Goal: Find specific page/section: Find specific page/section

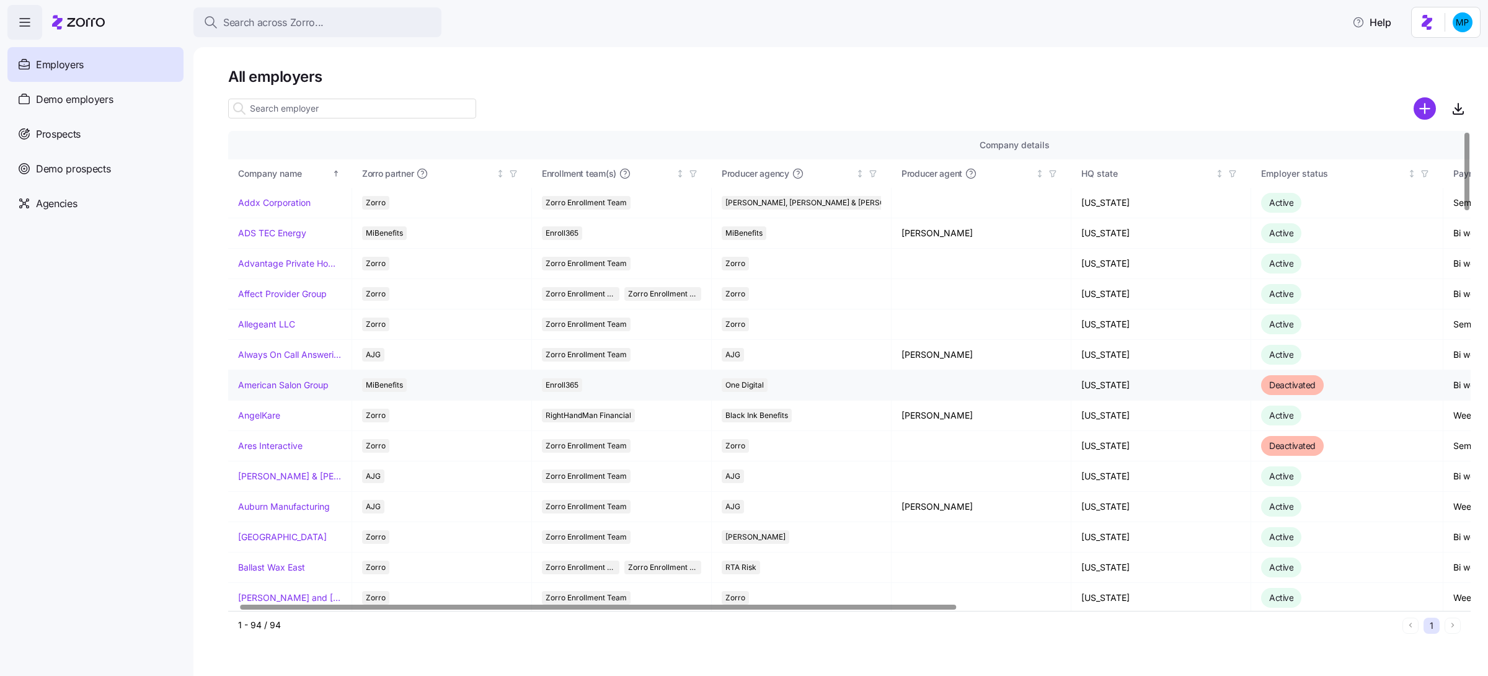
scroll to position [0, 299]
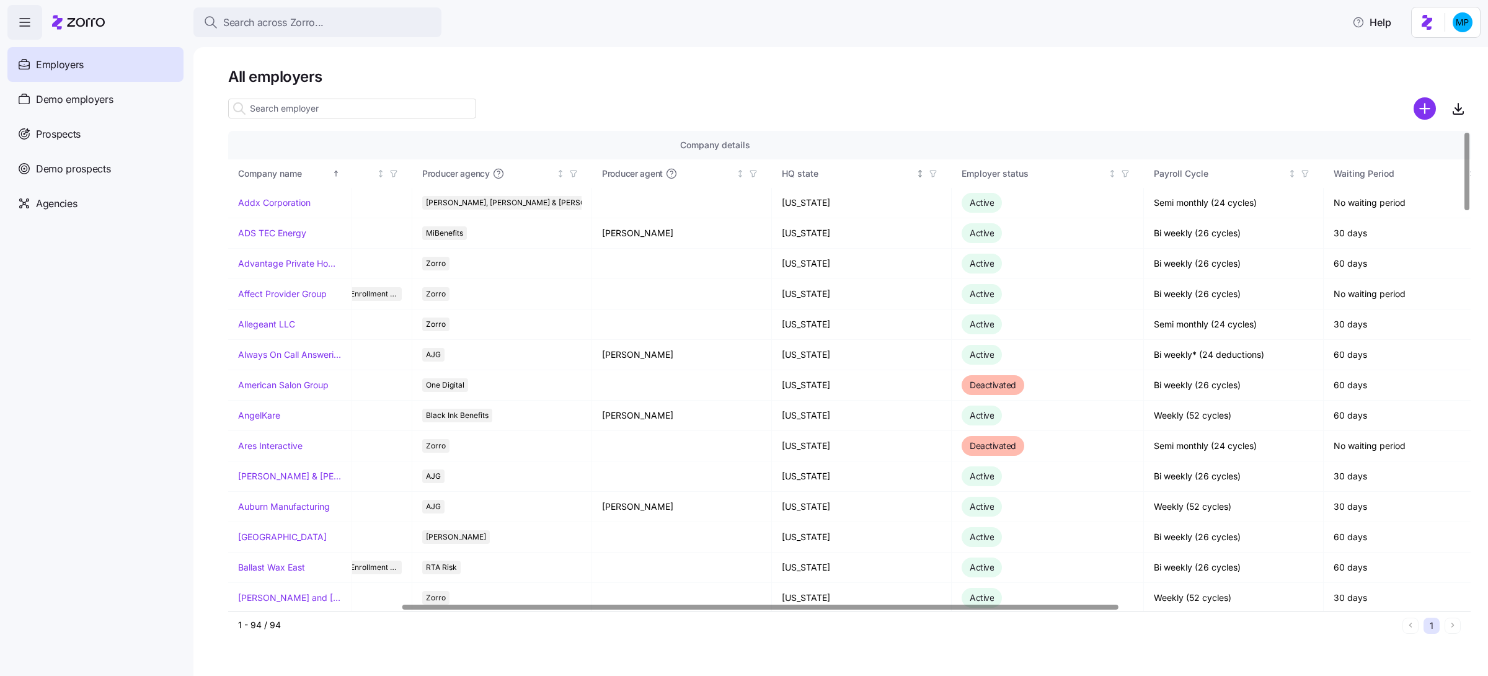
click at [934, 175] on icon "button" at bounding box center [933, 173] width 9 height 9
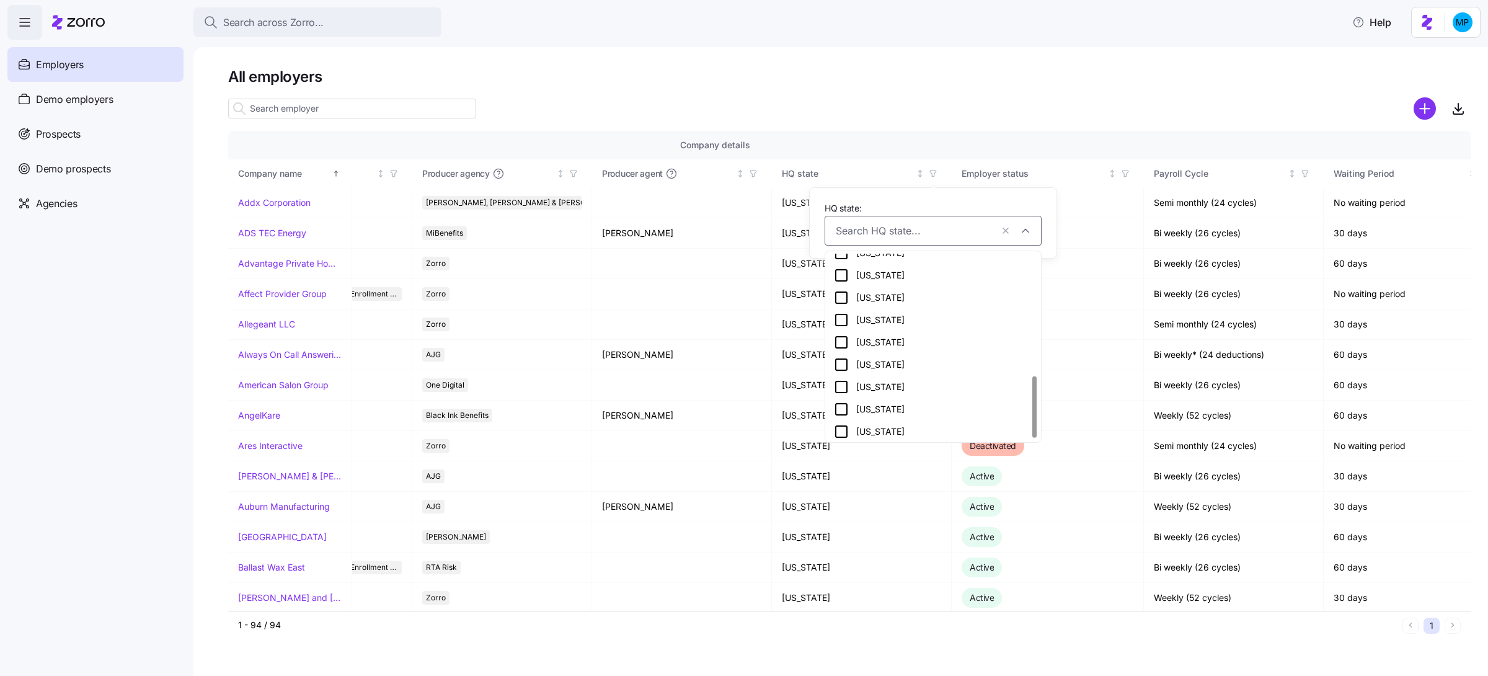
scroll to position [371, 0]
click at [917, 168] on div "HQ state" at bounding box center [861, 174] width 158 height 14
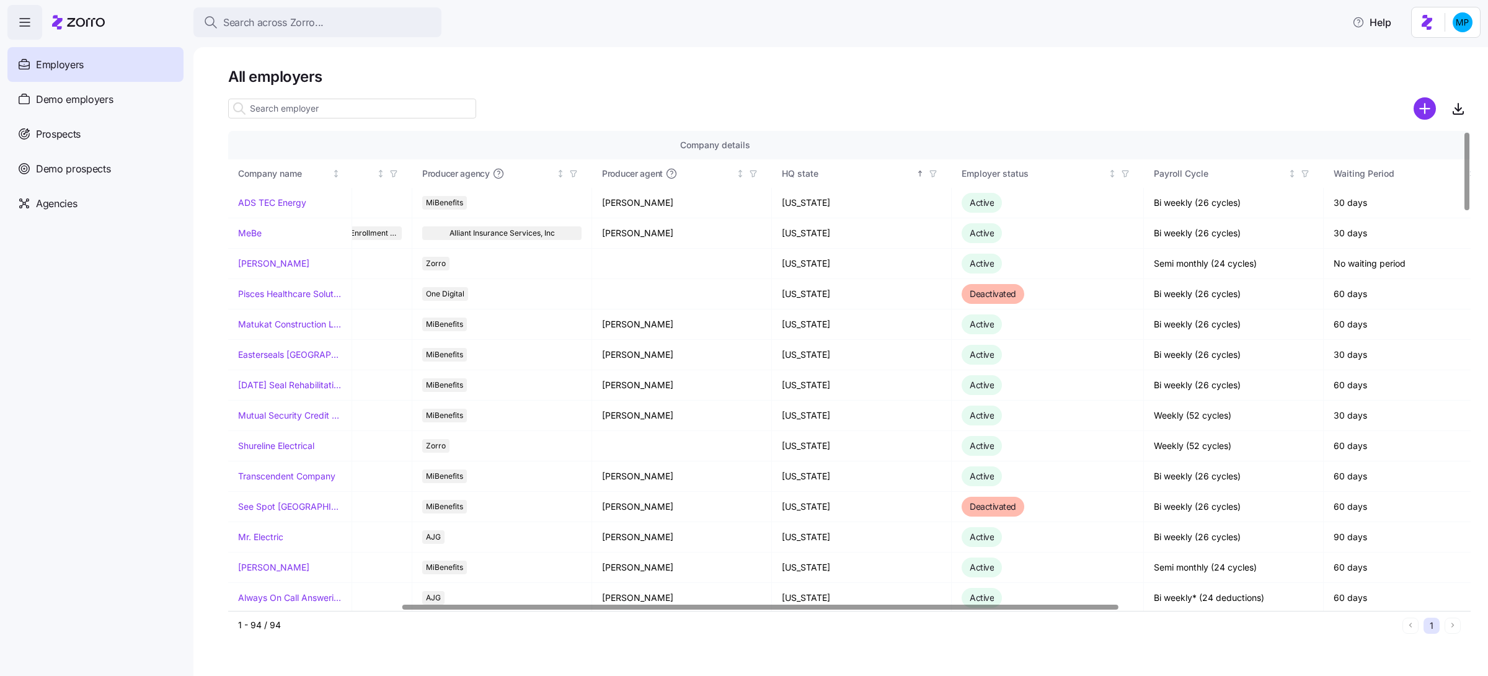
click at [932, 171] on icon "button" at bounding box center [933, 173] width 9 height 9
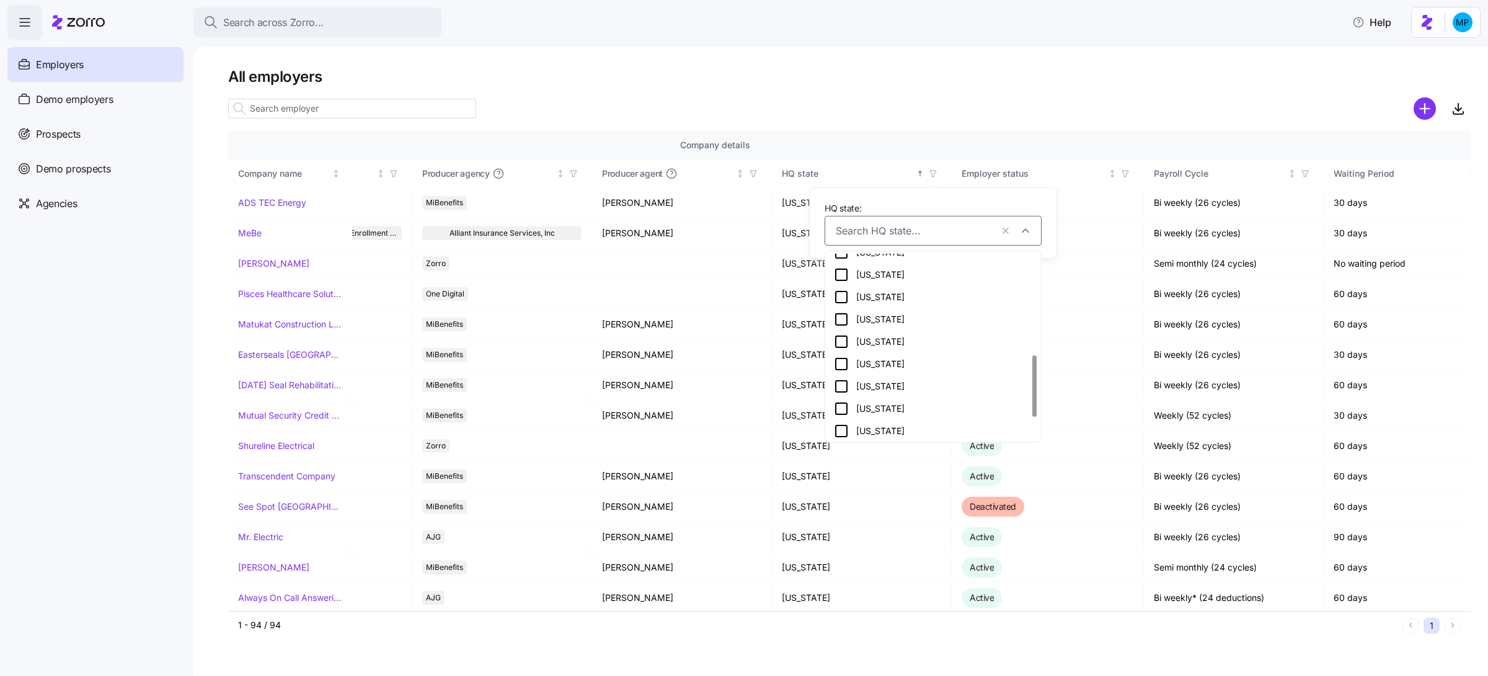
scroll to position [306, 0]
click at [914, 340] on div "[US_STATE]" at bounding box center [933, 338] width 198 height 15
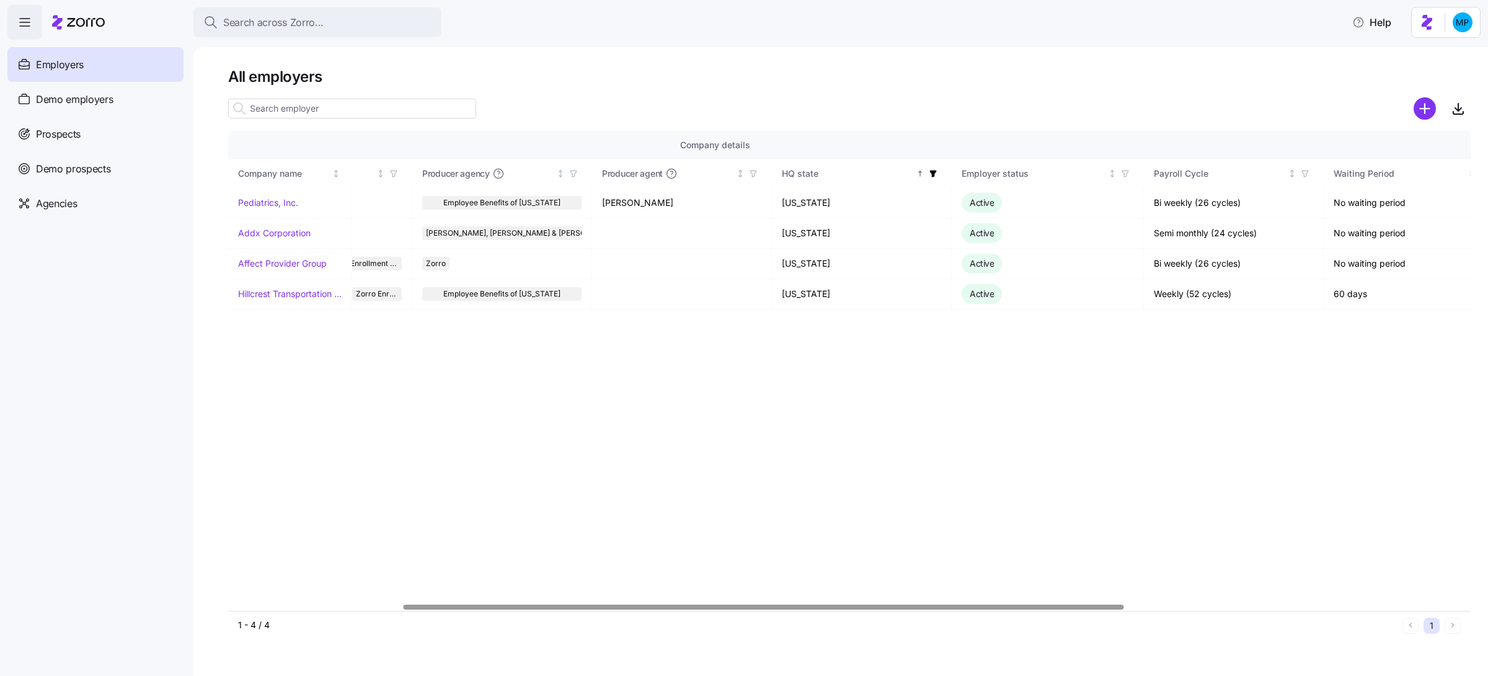
click at [935, 177] on icon "button" at bounding box center [933, 173] width 9 height 9
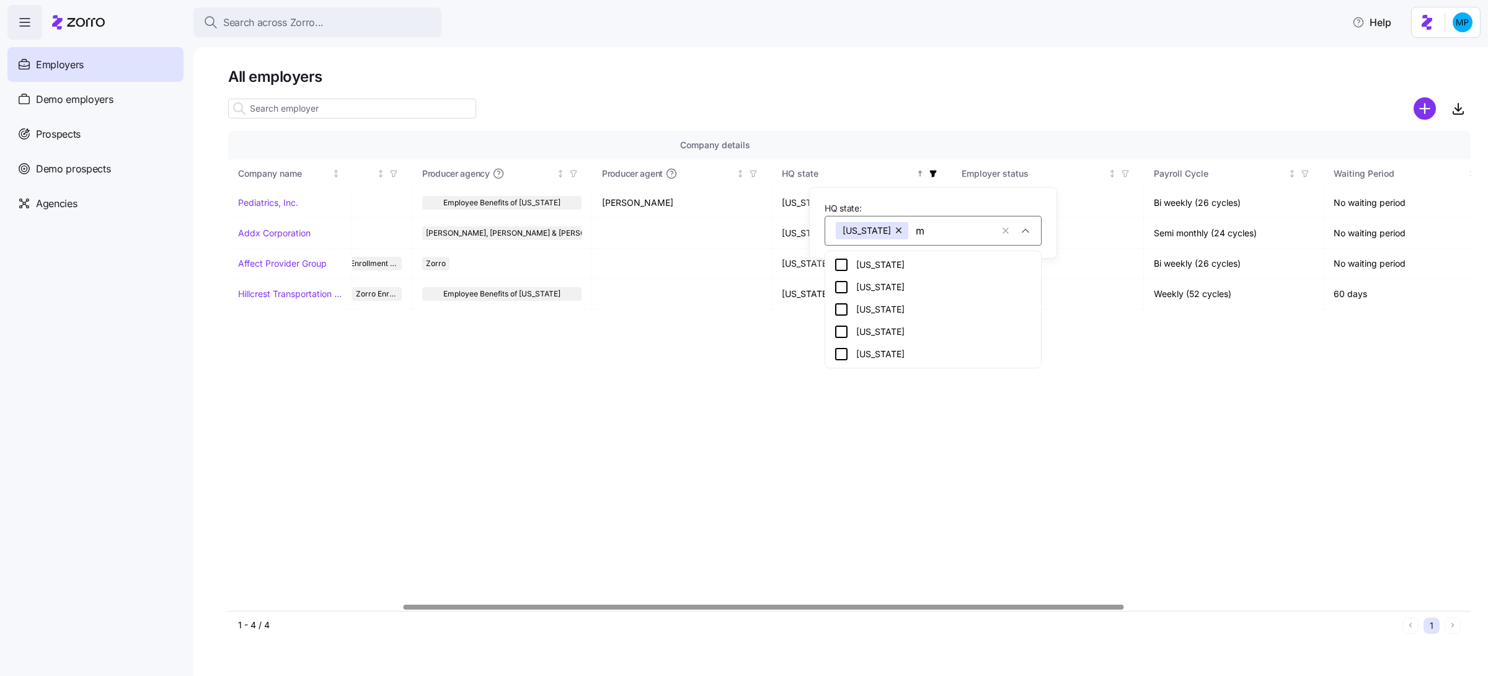
type input "ma"
click at [871, 305] on div "[US_STATE]" at bounding box center [933, 309] width 198 height 15
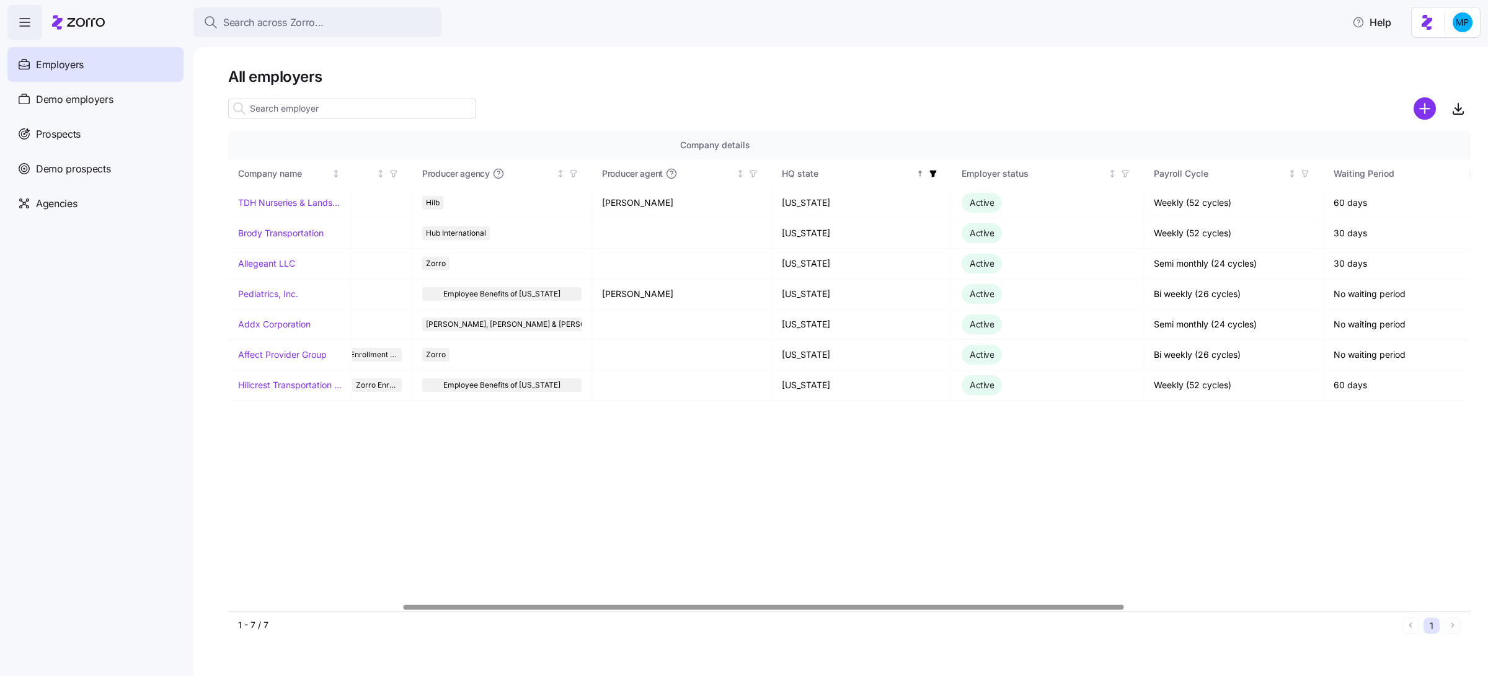
click at [939, 175] on span "button" at bounding box center [933, 174] width 14 height 14
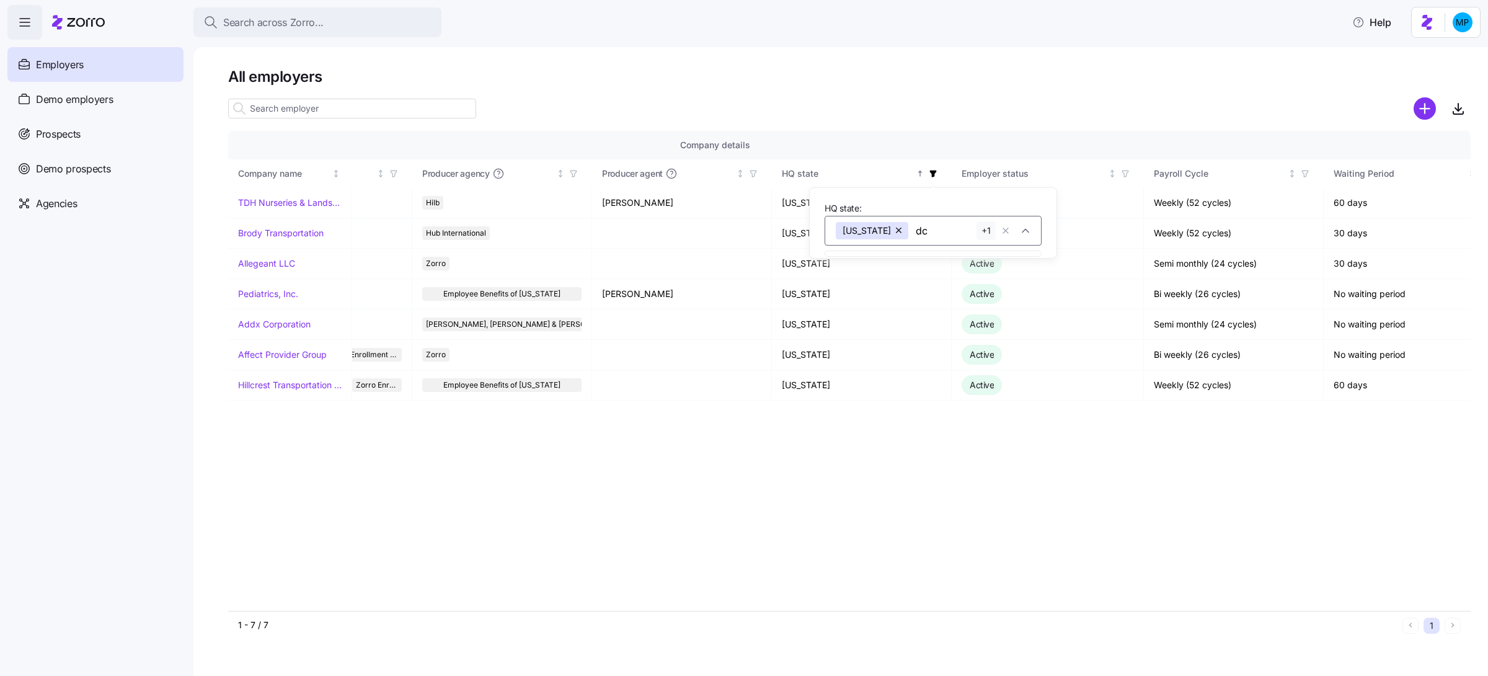
type input "d"
type input "car"
click at [873, 263] on div "[US_STATE]" at bounding box center [933, 264] width 198 height 15
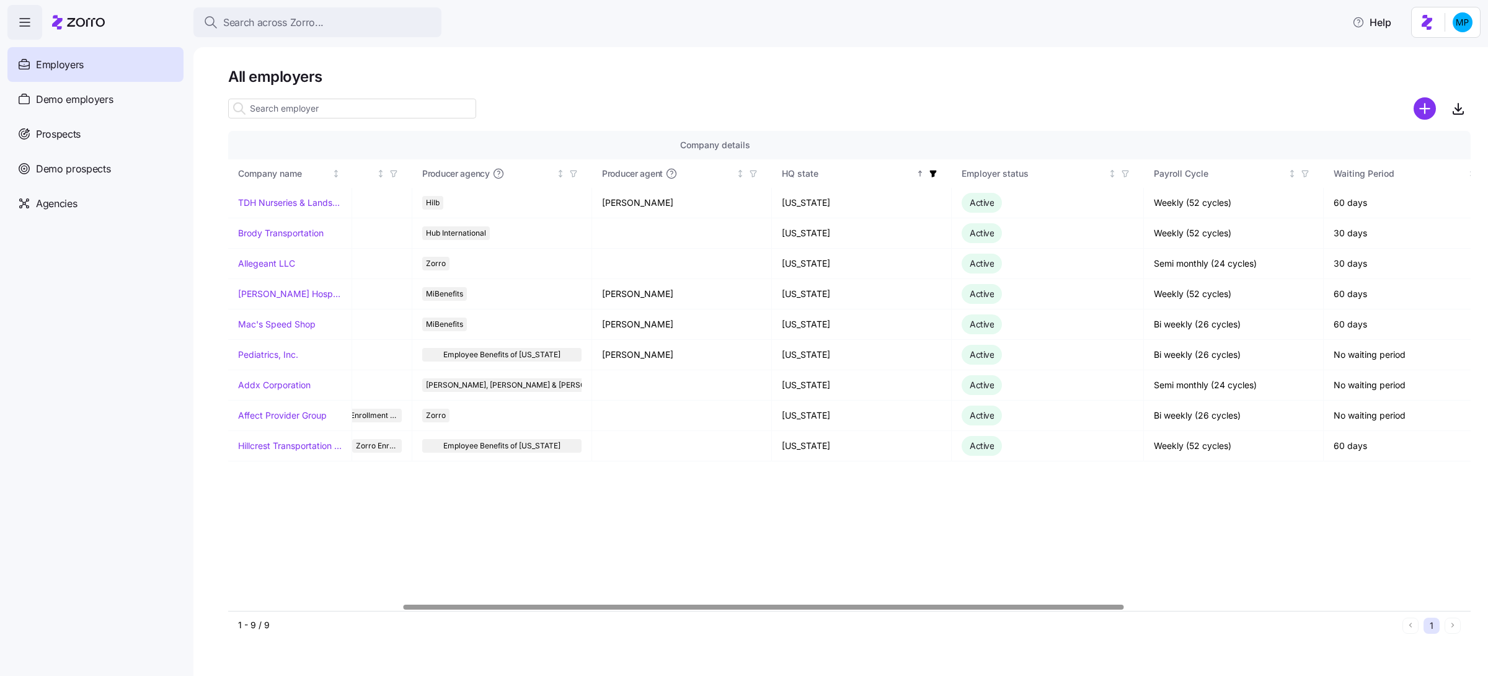
click at [935, 175] on icon "button" at bounding box center [933, 173] width 9 height 9
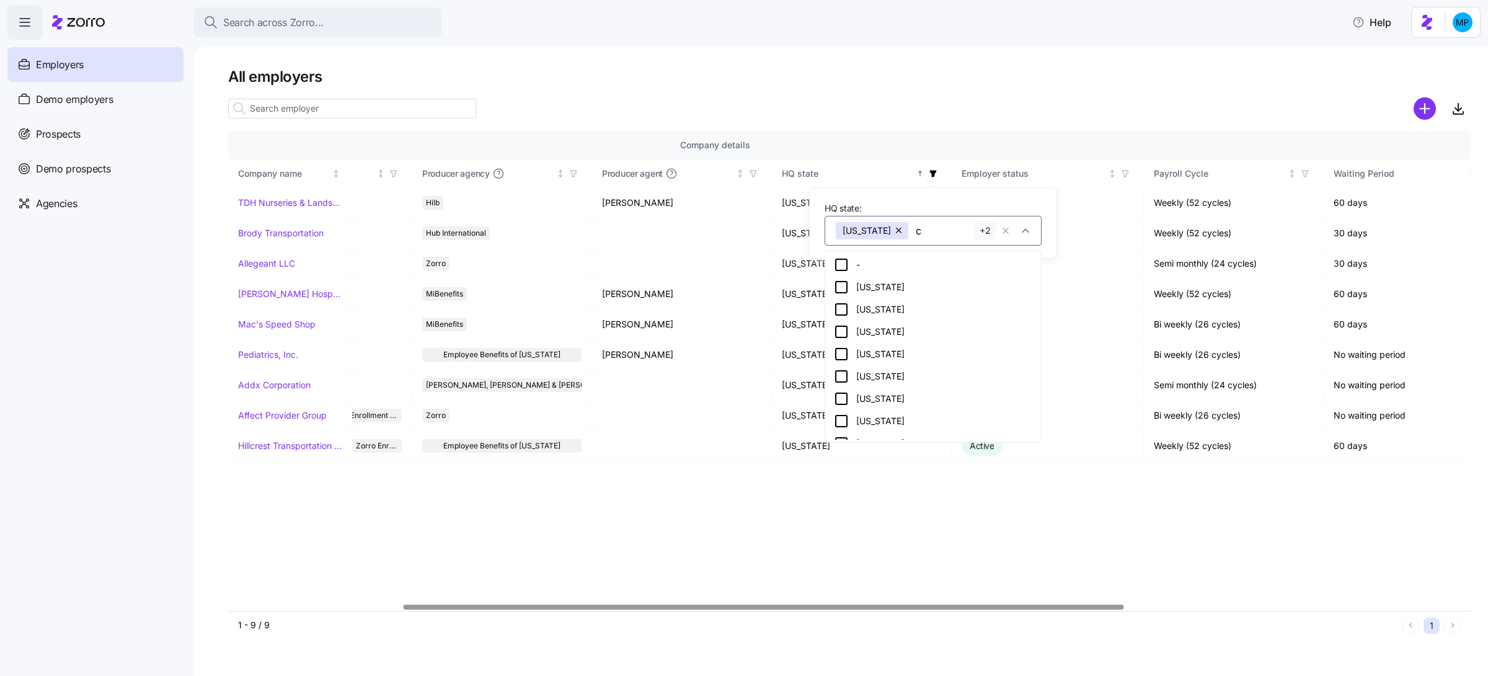
type input "ca"
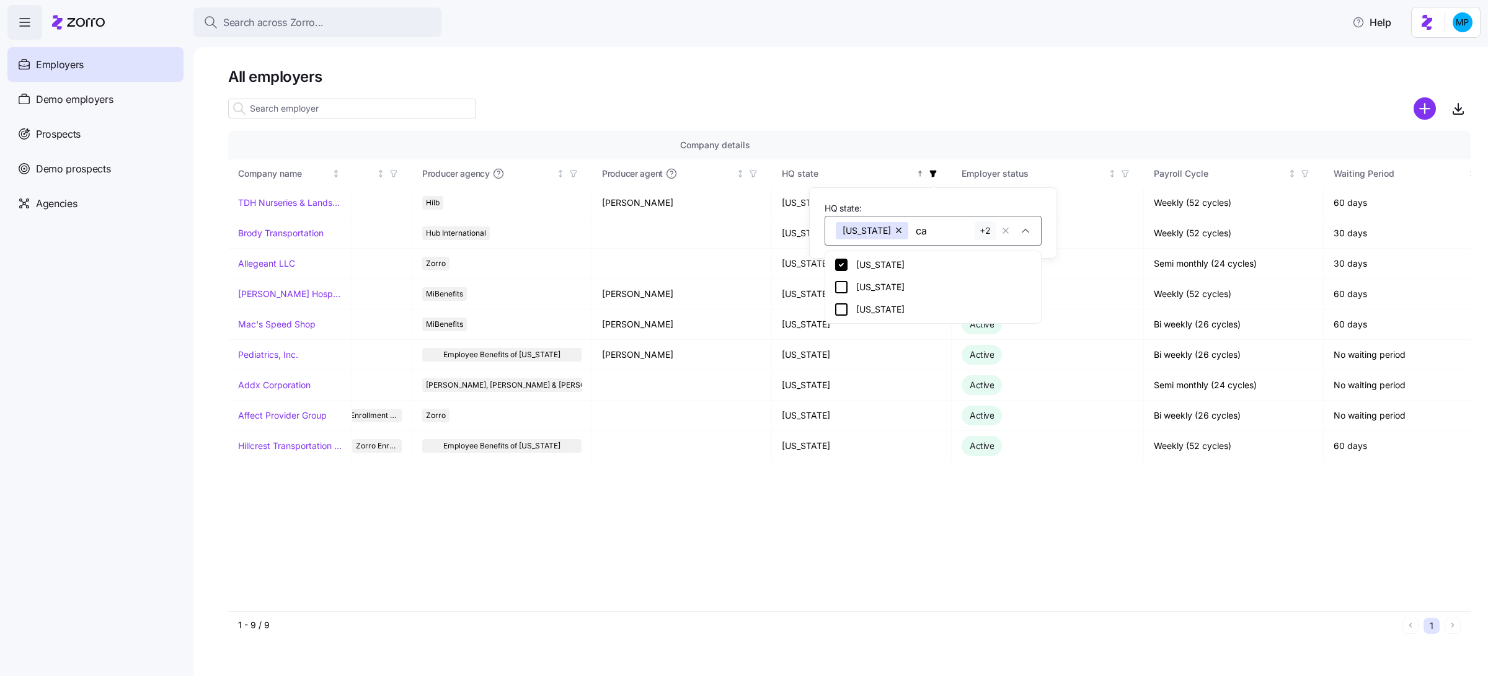
click at [905, 286] on div "[US_STATE]" at bounding box center [933, 287] width 198 height 15
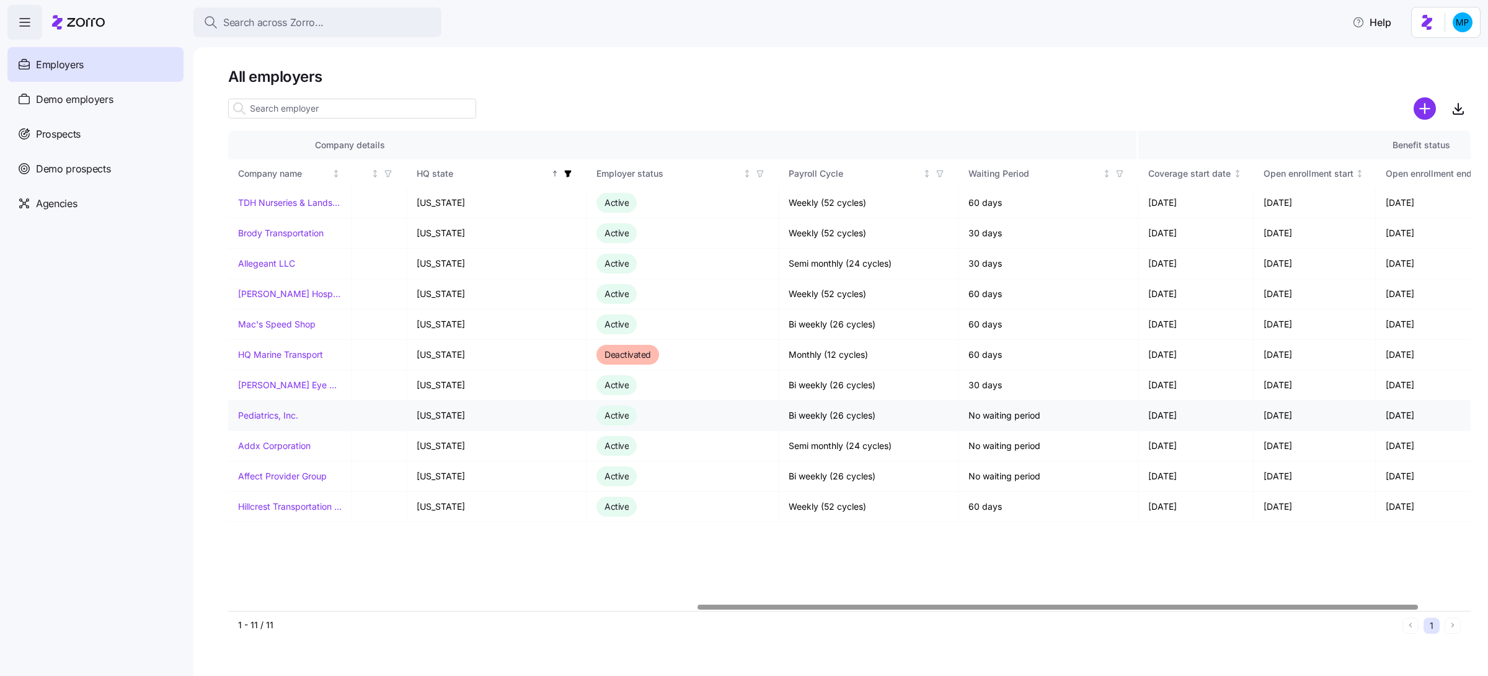
scroll to position [0, 896]
